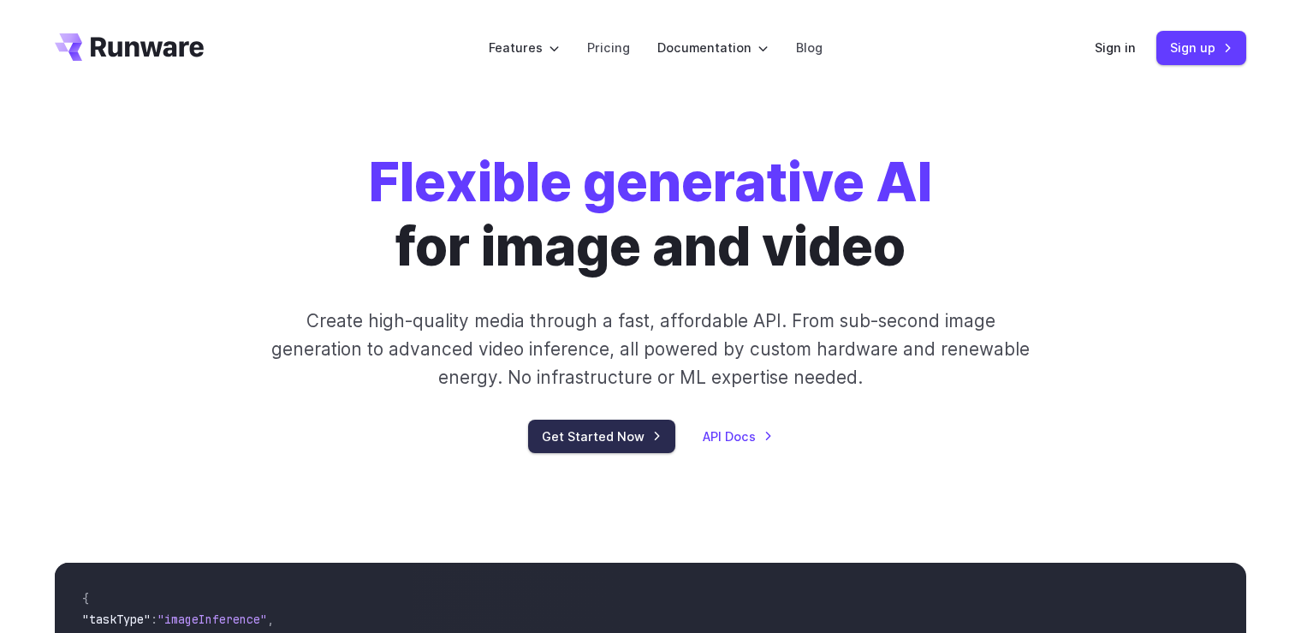
click at [621, 439] on link "Get Started Now" at bounding box center [601, 435] width 147 height 33
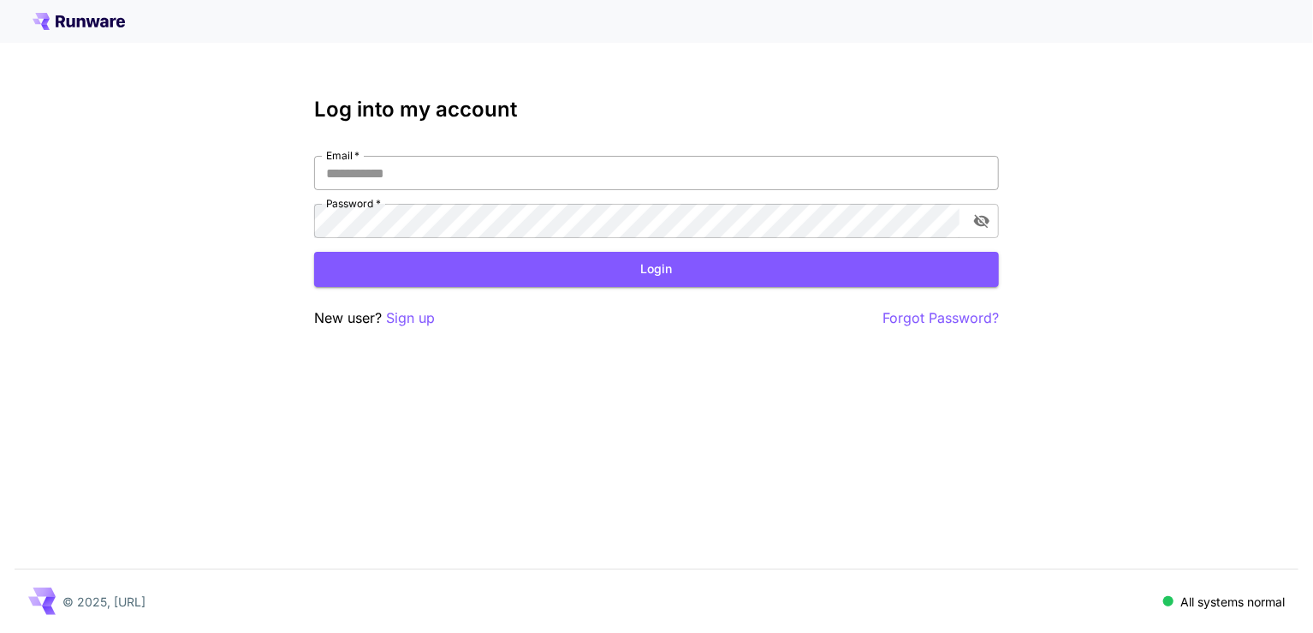
click at [660, 168] on input "Email   *" at bounding box center [656, 173] width 685 height 34
type input "**********"
click at [314, 252] on button "Login" at bounding box center [656, 269] width 685 height 35
click at [980, 222] on icon "toggle password visibility" at bounding box center [981, 222] width 15 height 14
click at [807, 282] on button "Login" at bounding box center [656, 269] width 685 height 35
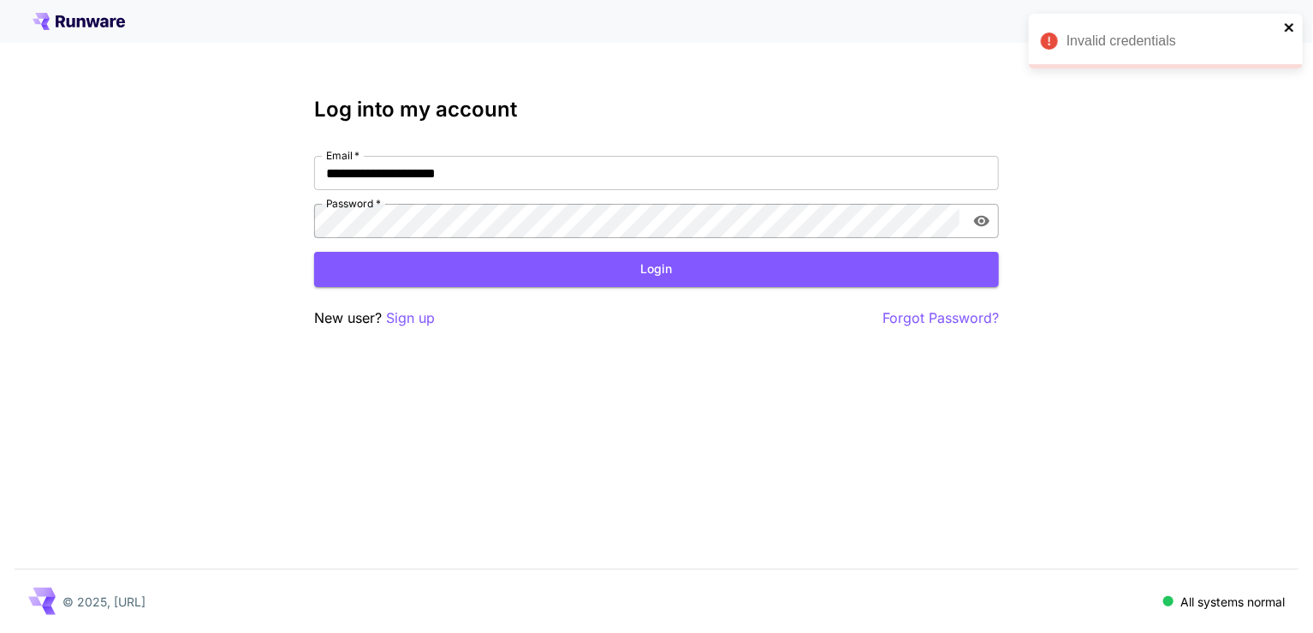
click at [1292, 25] on icon "close" at bounding box center [1290, 28] width 12 height 14
